Goal: Find specific page/section: Find specific page/section

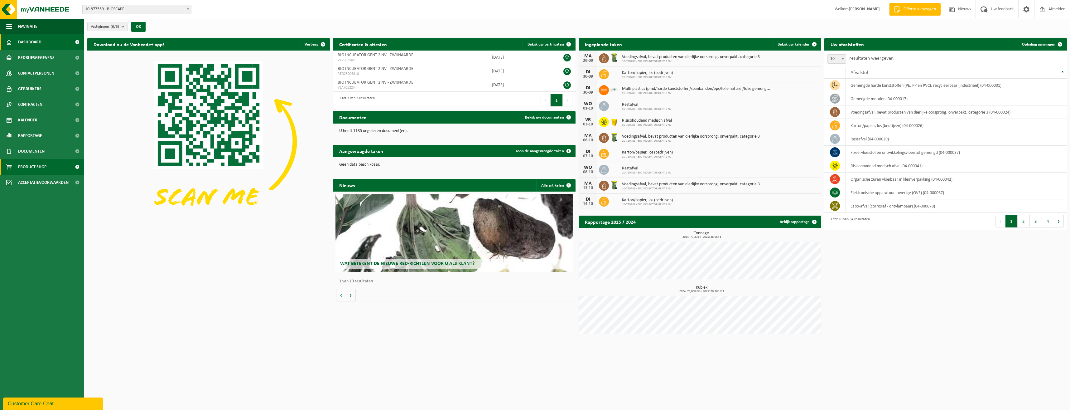
click at [37, 169] on span "Product Shop" at bounding box center [32, 167] width 28 height 16
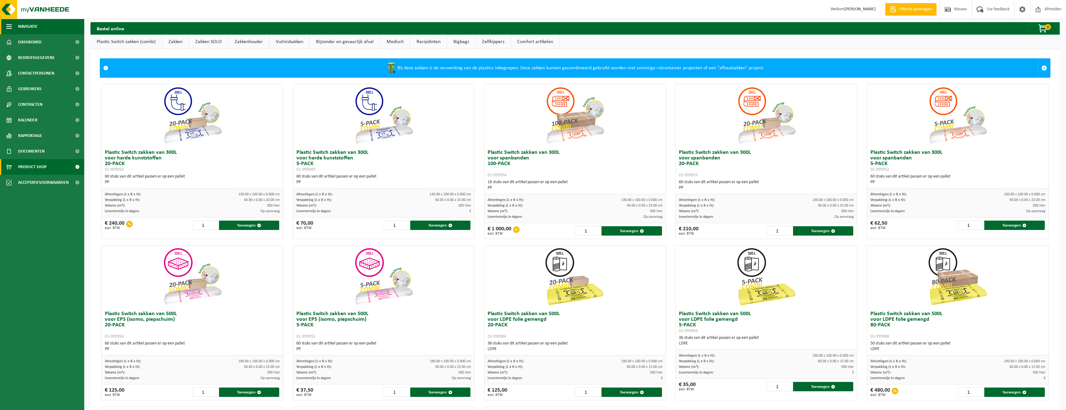
click at [24, 28] on span "Navigatie" at bounding box center [27, 27] width 19 height 16
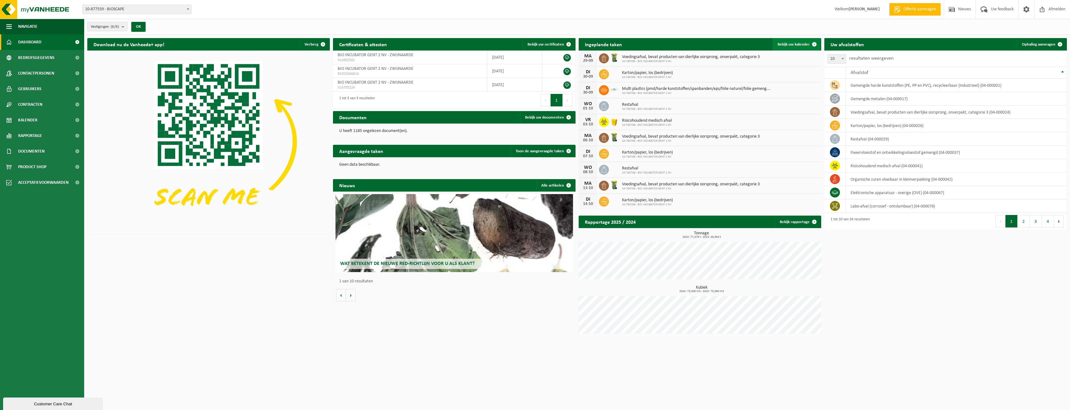
click at [788, 42] on span "Bekijk uw kalender" at bounding box center [794, 44] width 32 height 4
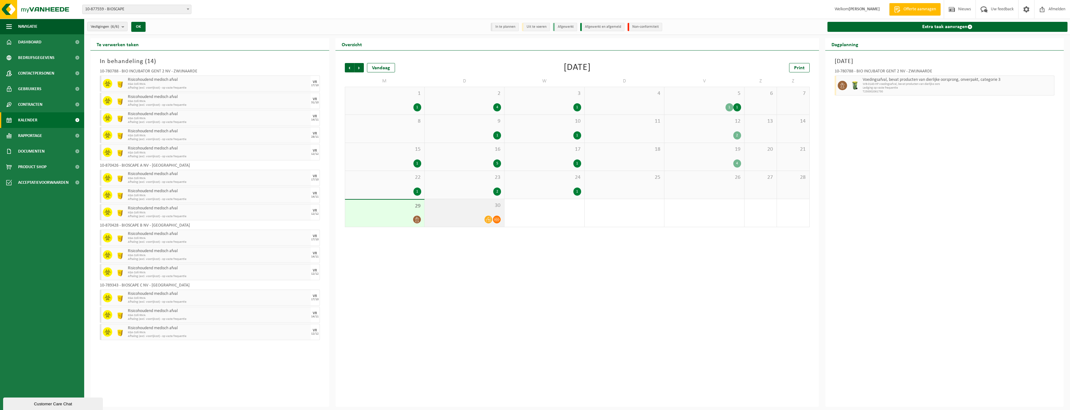
click at [454, 225] on div "30" at bounding box center [465, 213] width 80 height 28
click at [27, 147] on span "Documenten" at bounding box center [31, 151] width 27 height 16
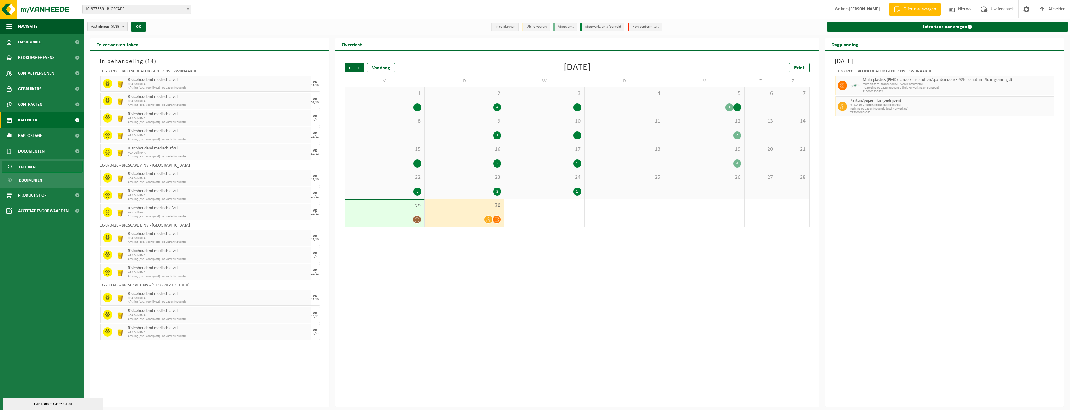
click at [29, 170] on span "Facturen" at bounding box center [27, 167] width 17 height 12
